Goal: Check status

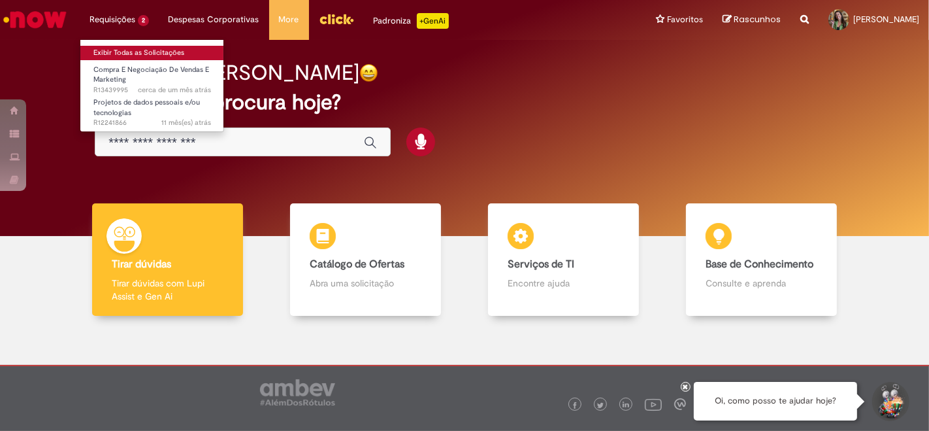
click at [148, 55] on link "Exibir Todas as Solicitações" at bounding box center [152, 53] width 144 height 14
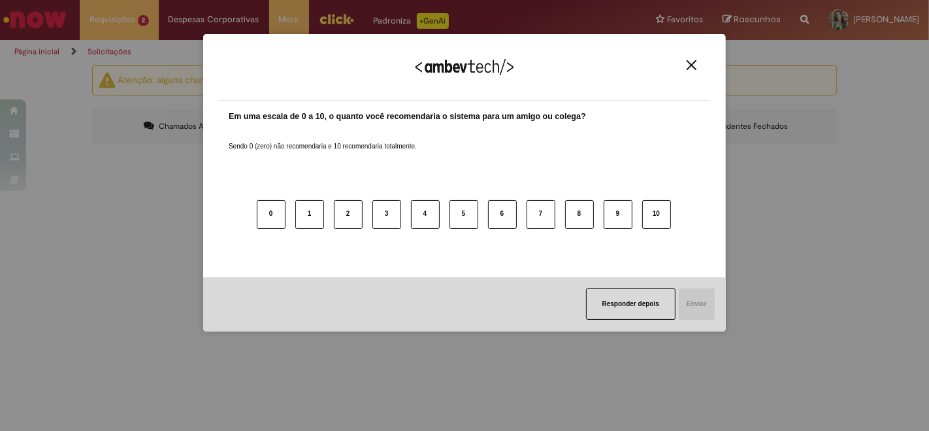
click at [689, 60] on img "Close" at bounding box center [692, 65] width 10 height 10
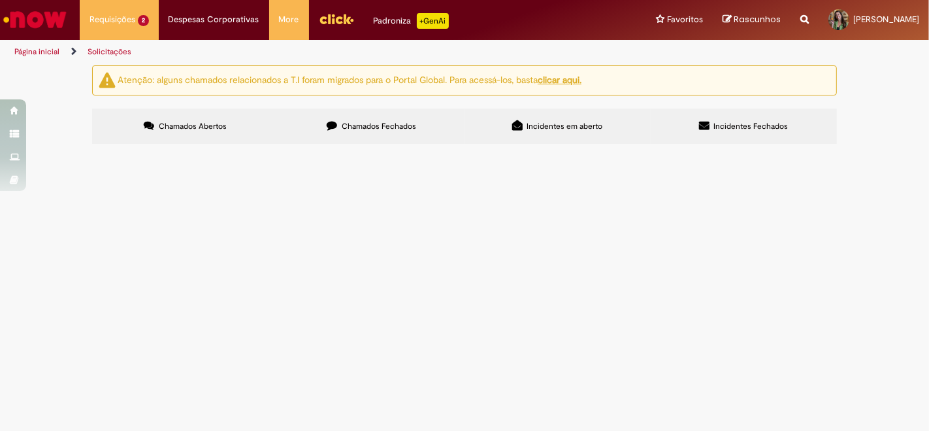
click at [413, 126] on span "Chamados Fechados" at bounding box center [379, 126] width 75 height 10
click at [0, 0] on span "Pós-teste SFN 2" at bounding box center [0, 0] width 0 height 0
drag, startPoint x: 143, startPoint y: 241, endPoint x: 73, endPoint y: 241, distance: 70.6
click at [73, 148] on div "Atenção: alguns chamados relacionados a T.I foram migrados para o Portal Global…" at bounding box center [464, 106] width 929 height 82
drag, startPoint x: 126, startPoint y: 267, endPoint x: 131, endPoint y: 254, distance: 14.1
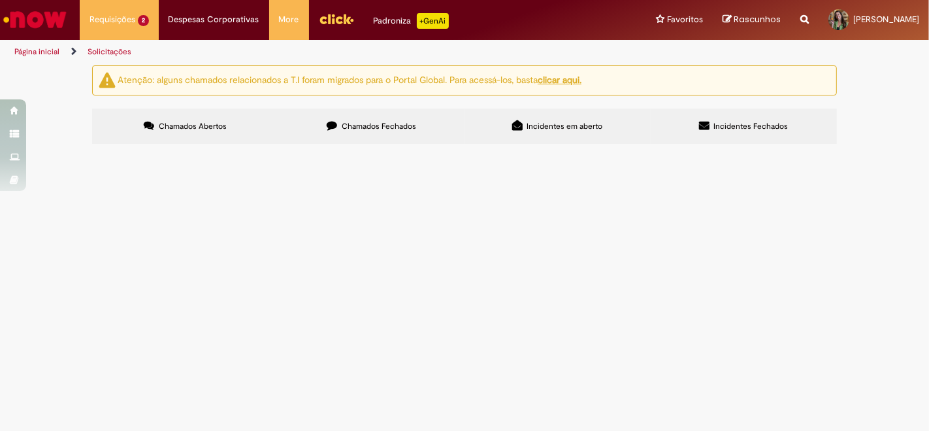
click at [0, 0] on td "R13463829" at bounding box center [0, 0] width 0 height 0
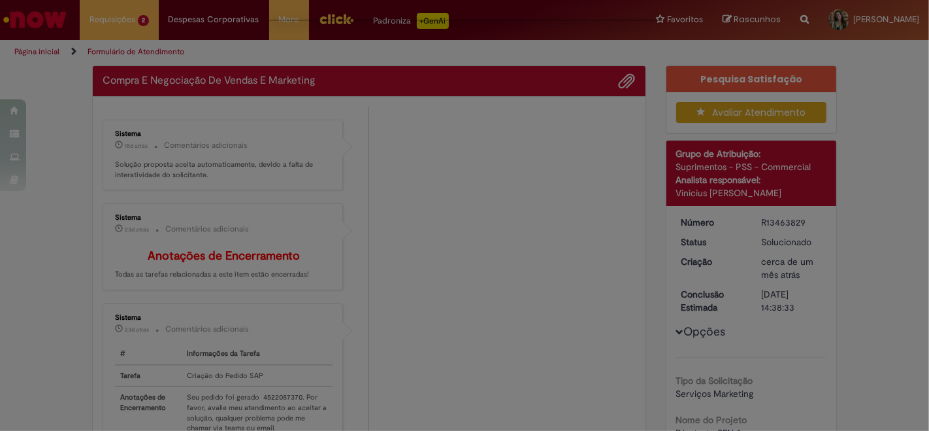
drag, startPoint x: 148, startPoint y: 237, endPoint x: 105, endPoint y: 242, distance: 44.1
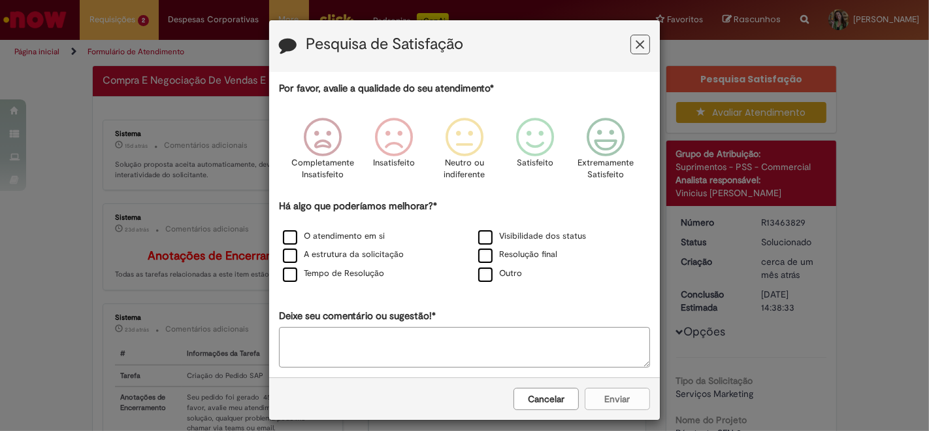
click at [142, 265] on div "Pesquisa de Satisfação Por favor, avalie a qualidade do seu atendimento* Comple…" at bounding box center [464, 215] width 929 height 431
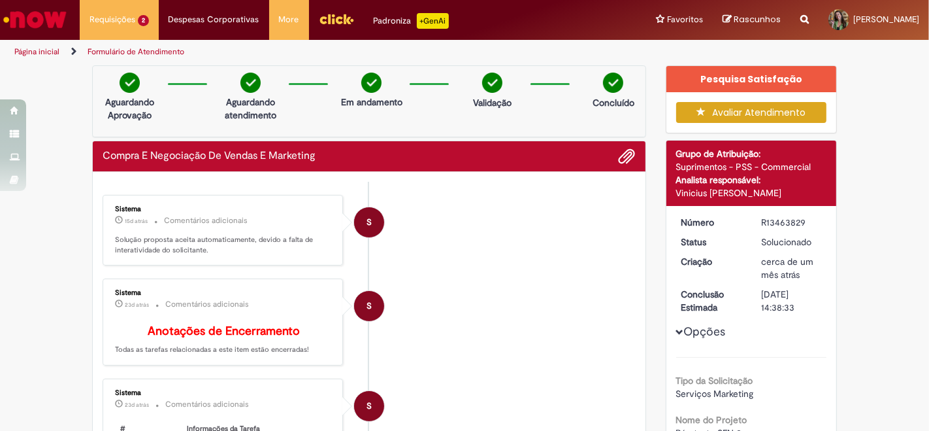
drag, startPoint x: 758, startPoint y: 222, endPoint x: 820, endPoint y: 227, distance: 61.6
click at [820, 227] on dd "R13463829" at bounding box center [792, 222] width 80 height 13
copy div "R13463829"
